Goal: Task Accomplishment & Management: Manage account settings

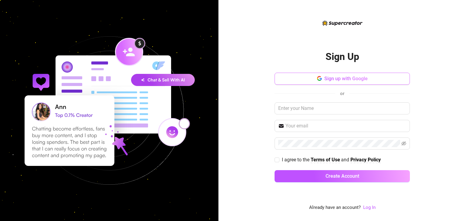
click at [357, 83] on button "Sign up with Google" at bounding box center [341, 79] width 135 height 12
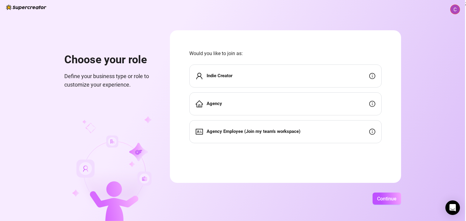
click at [269, 134] on strong "Agency Employee (Join my team's workspace)" at bounding box center [253, 131] width 94 height 5
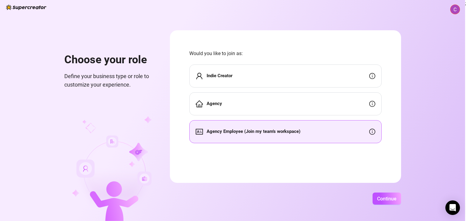
click at [271, 130] on strong "Agency Employee (Join my team's workspace)" at bounding box center [253, 131] width 94 height 5
click at [393, 199] on span "Continue" at bounding box center [386, 199] width 19 height 6
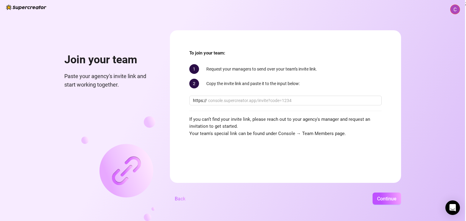
click at [183, 196] on span "Back" at bounding box center [180, 199] width 11 height 6
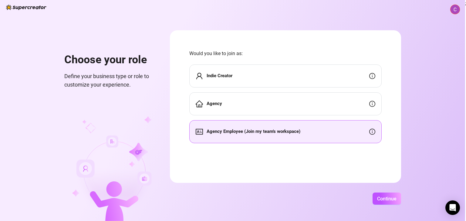
click at [269, 75] on div "Indie Creator" at bounding box center [285, 76] width 192 height 23
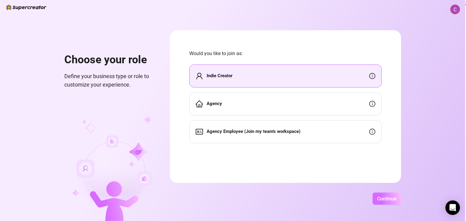
click at [391, 197] on span "Continue" at bounding box center [386, 199] width 19 height 6
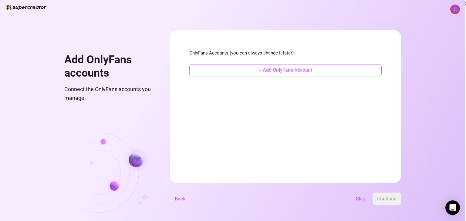
click at [293, 73] on span "+ Add OnlyFans Account" at bounding box center [285, 70] width 53 height 6
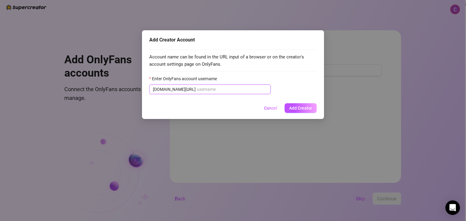
click at [197, 90] on input "Enter OnlyFans account username" at bounding box center [232, 89] width 70 height 7
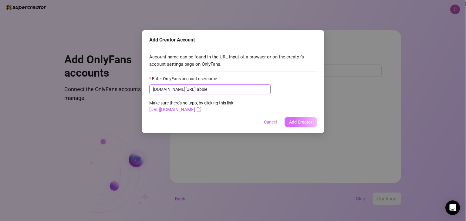
type input "abbie"
click at [308, 123] on span "Add Creator" at bounding box center [300, 122] width 23 height 5
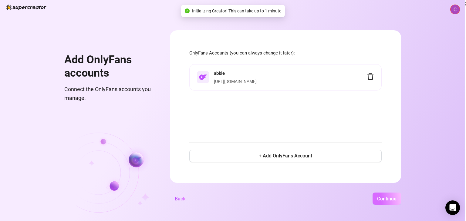
click at [383, 200] on span "Continue" at bounding box center [386, 199] width 19 height 6
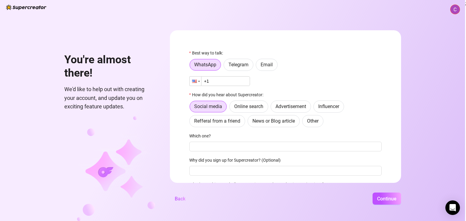
click at [196, 82] on div at bounding box center [194, 81] width 5 height 3
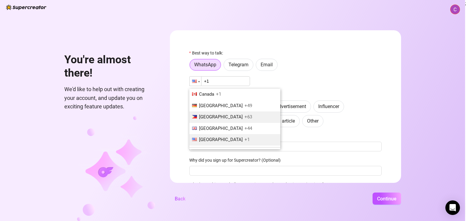
click at [212, 119] on span "[GEOGRAPHIC_DATA]" at bounding box center [221, 116] width 44 height 5
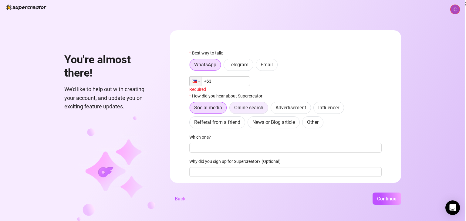
click at [243, 106] on span "Online search" at bounding box center [248, 108] width 29 height 6
click at [231, 109] on input "Online search" at bounding box center [231, 109] width 0 height 0
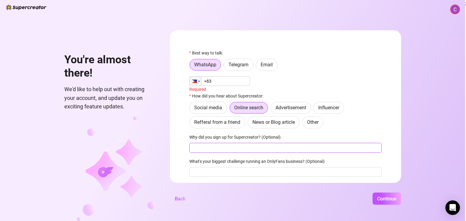
click at [250, 148] on input "Why did you sign up for Supercreator? (Optional)" at bounding box center [285, 148] width 192 height 10
click at [222, 82] on input "+63" at bounding box center [219, 81] width 61 height 10
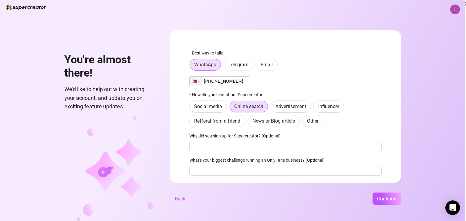
click at [212, 83] on input "[PHONE_NUMBER]" at bounding box center [219, 81] width 61 height 10
click at [212, 82] on input "[PHONE_NUMBER]" at bounding box center [219, 81] width 61 height 10
type input "[PHONE_NUMBER]"
click at [381, 200] on span "Continue" at bounding box center [386, 199] width 19 height 6
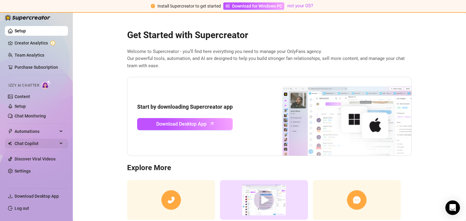
click at [42, 144] on span "Chat Copilot" at bounding box center [36, 144] width 43 height 10
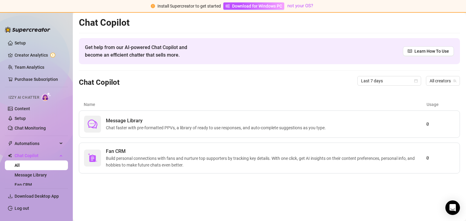
click at [177, 94] on div "Chat Copilot Get help from our AI-powered Chat Copilot and become an efficient …" at bounding box center [269, 95] width 381 height 157
click at [158, 126] on span "Chat faster with pre-formatted PPVs, a library of ready to use responses, and a…" at bounding box center [217, 128] width 222 height 7
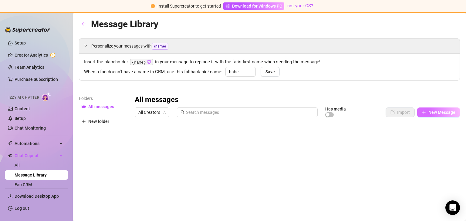
click at [440, 114] on span "New Message" at bounding box center [441, 112] width 27 height 5
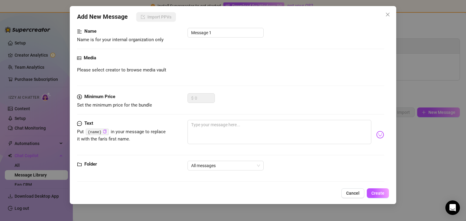
scroll to position [40, 0]
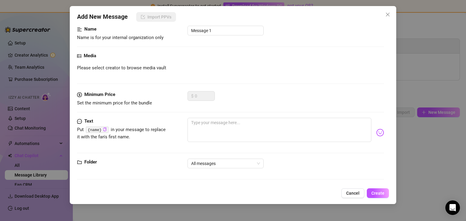
click at [350, 193] on span "Cancel" at bounding box center [352, 193] width 13 height 5
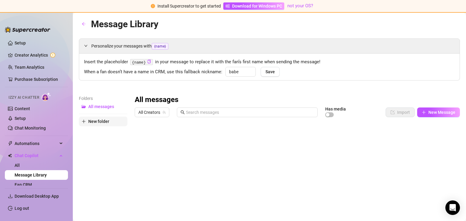
click at [93, 122] on span "New folder" at bounding box center [98, 121] width 21 height 5
click at [42, 146] on span "Automations" at bounding box center [36, 144] width 43 height 10
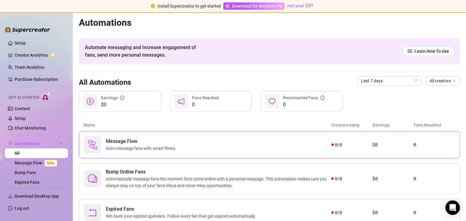
click at [166, 149] on span "Auto-message fans with smart flows." at bounding box center [142, 148] width 73 height 7
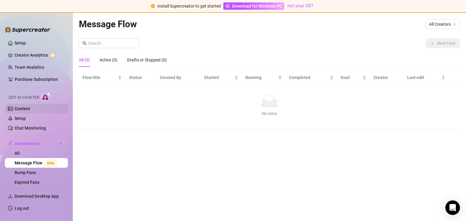
click at [30, 106] on link "Content" at bounding box center [22, 108] width 15 height 5
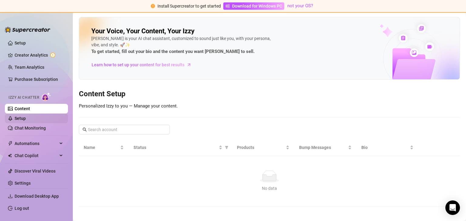
click at [24, 119] on link "Setup" at bounding box center [20, 118] width 11 height 5
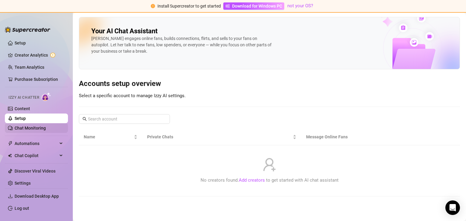
click at [30, 129] on link "Chat Monitoring" at bounding box center [30, 128] width 31 height 5
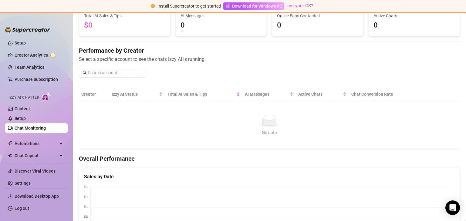
scroll to position [61, 0]
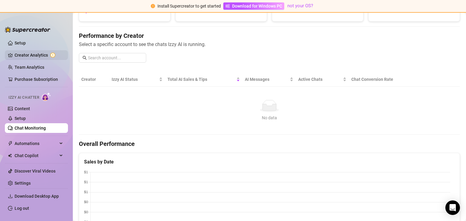
click at [49, 51] on link "Creator Analytics" at bounding box center [39, 55] width 49 height 10
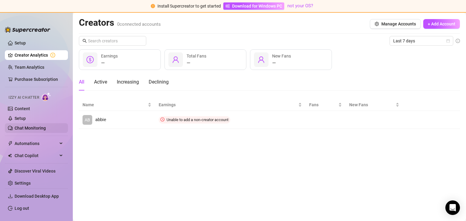
click at [29, 128] on link "Chat Monitoring" at bounding box center [30, 128] width 31 height 5
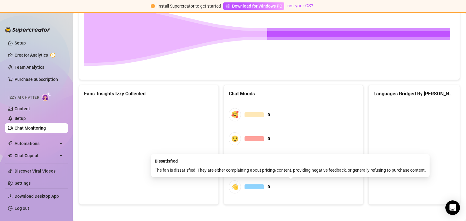
scroll to position [335, 0]
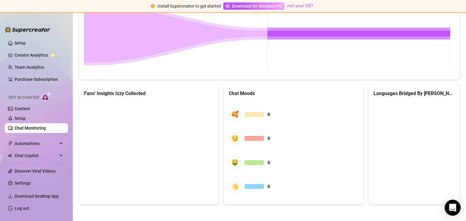
click at [457, 207] on div "Open Intercom Messenger" at bounding box center [452, 208] width 16 height 16
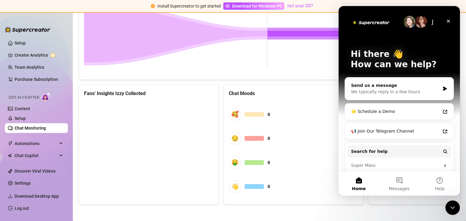
scroll to position [0, 0]
click at [397, 179] on button "Messages" at bounding box center [399, 184] width 40 height 24
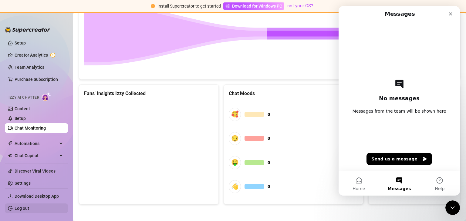
click at [29, 211] on link "Log out" at bounding box center [22, 208] width 15 height 5
